Goal: Information Seeking & Learning: Learn about a topic

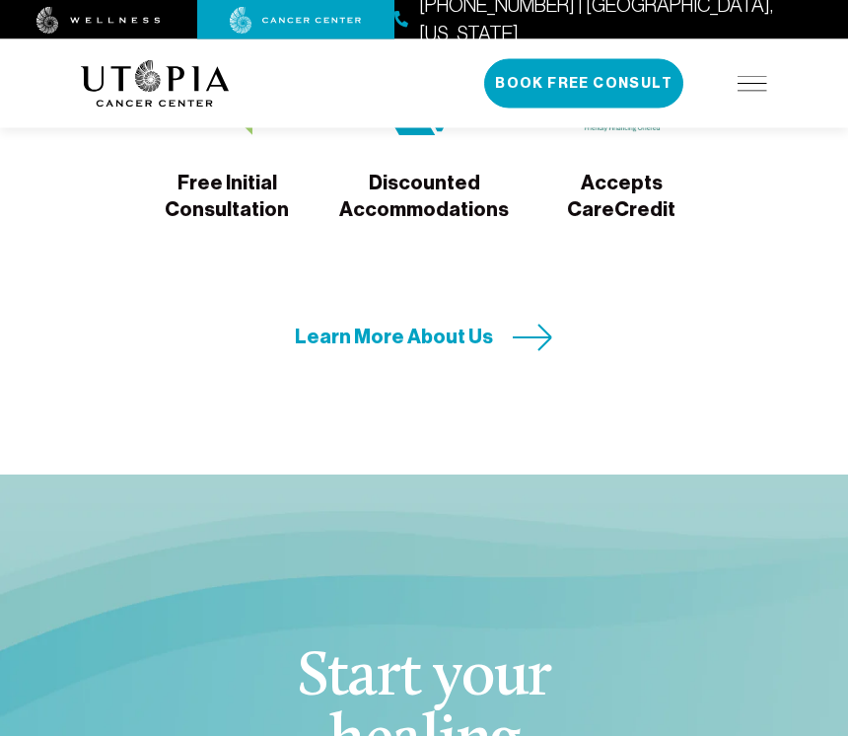
scroll to position [7486, 0]
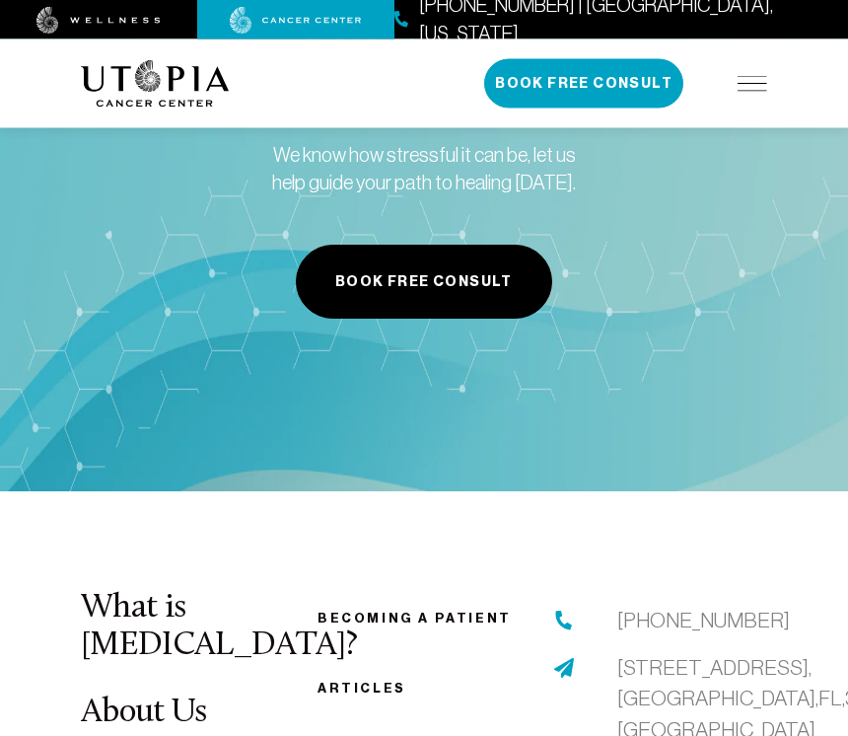
click at [372, 606] on ul "Becoming a patient Articles Resources Contact us" at bounding box center [424, 724] width 213 height 236
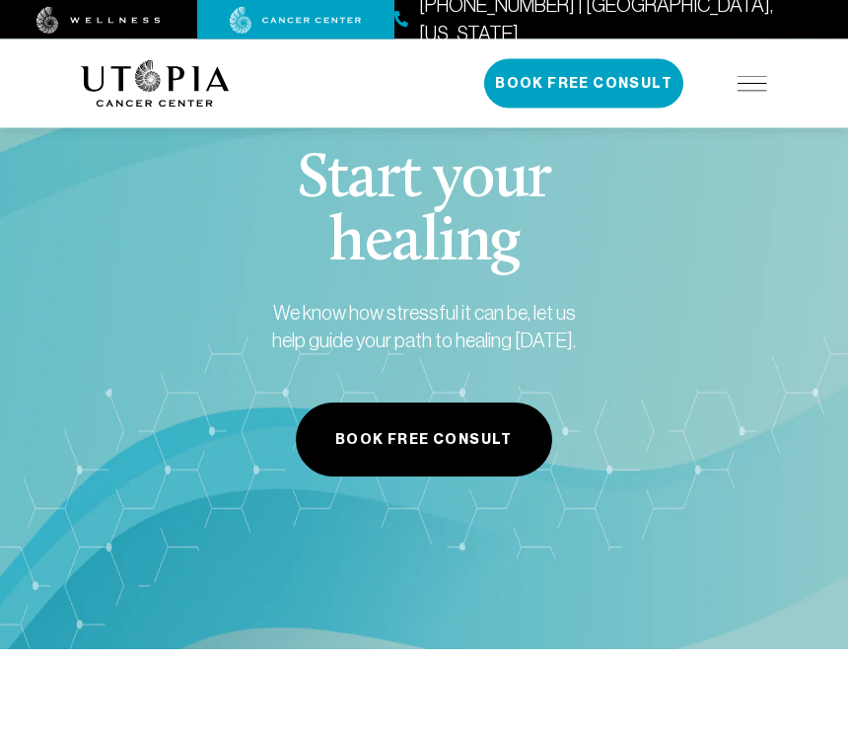
scroll to position [7976, 0]
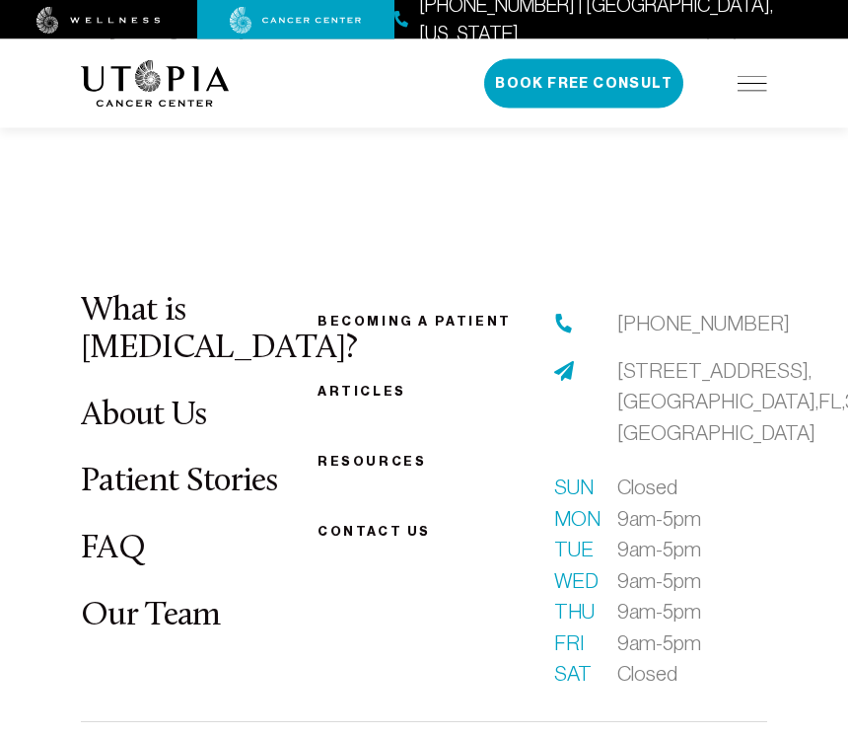
scroll to position [7805, 0]
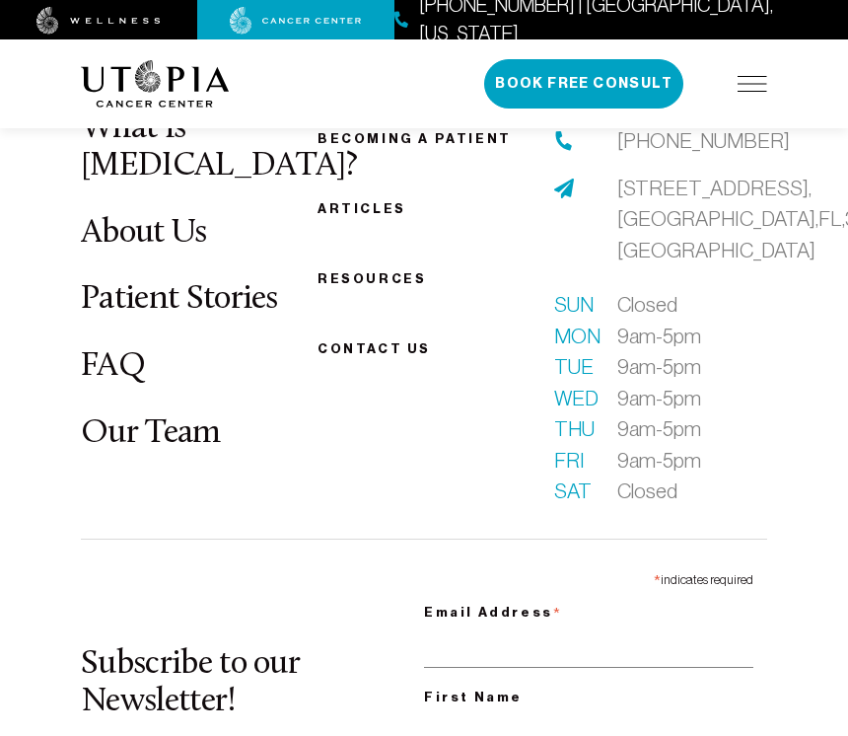
click at [727, 109] on div "About Us Treatments Patient Stories (727) 799-9060 | Tampa, Florida Book Free C…" at bounding box center [424, 83] width 686 height 89
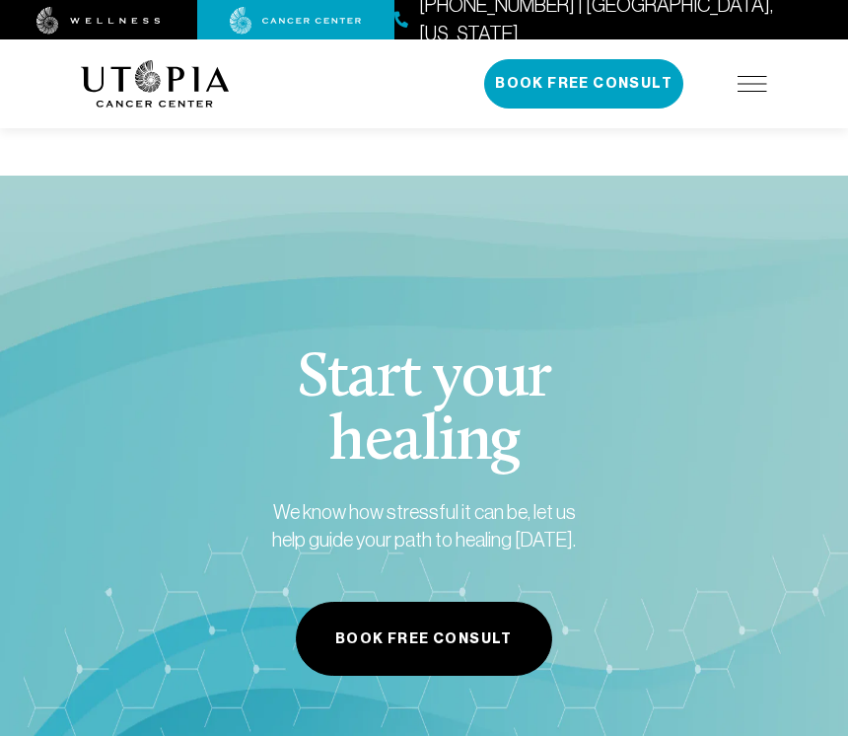
scroll to position [7784, 0]
